Goal: Information Seeking & Learning: Check status

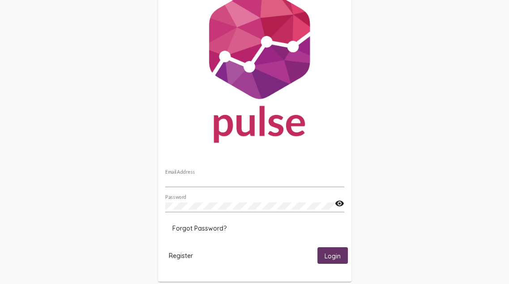
scroll to position [45, 0]
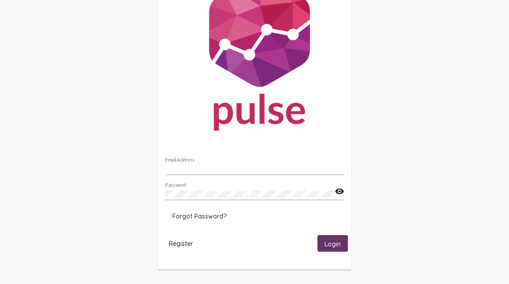
type input "[EMAIL_ADDRESS][DOMAIN_NAME]"
click at [334, 241] on span "Login" at bounding box center [333, 243] width 16 height 8
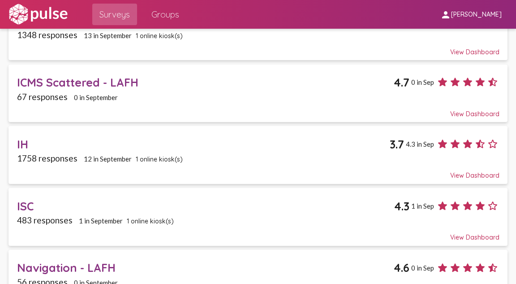
scroll to position [134, 0]
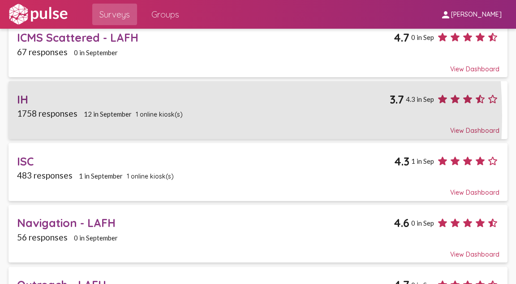
click at [58, 115] on span "1758 responses" at bounding box center [47, 113] width 60 height 10
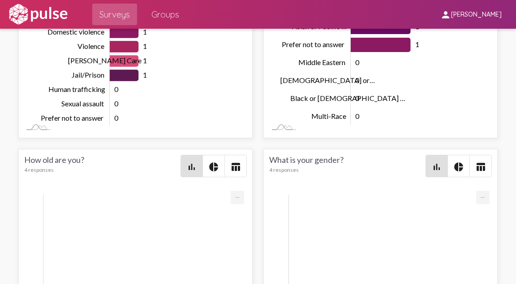
scroll to position [3283, 0]
